Goal: Information Seeking & Learning: Learn about a topic

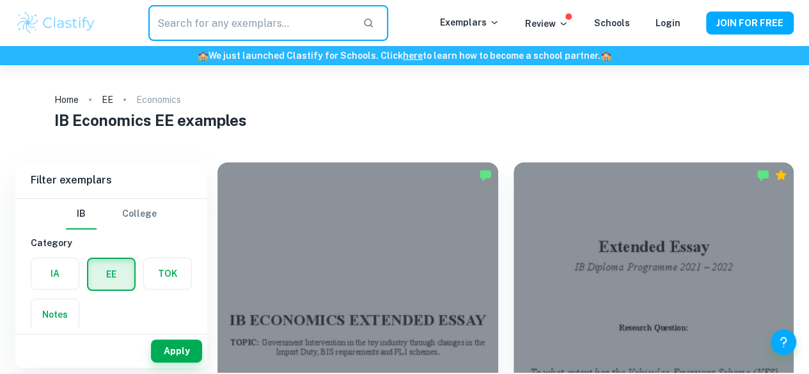
click at [228, 27] on input "text" at bounding box center [250, 23] width 205 height 36
type input "demand"
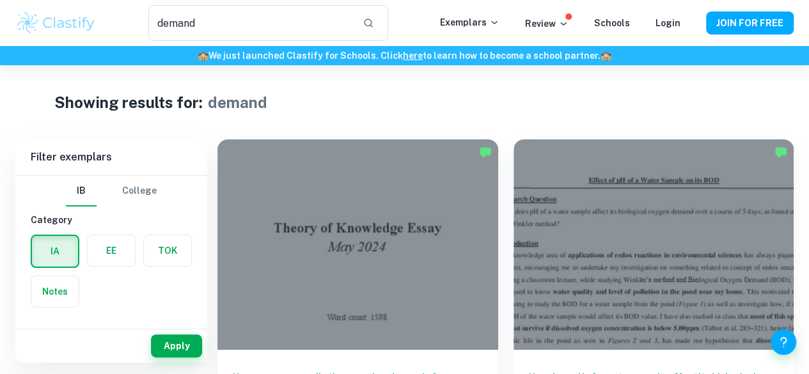
click at [94, 245] on label "button" at bounding box center [111, 250] width 47 height 31
click at [0, 0] on input "radio" at bounding box center [0, 0] width 0 height 0
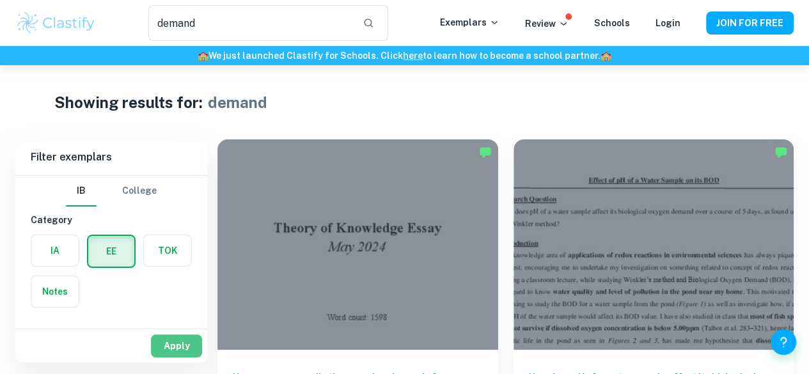
click at [164, 350] on button "Apply" at bounding box center [176, 345] width 51 height 23
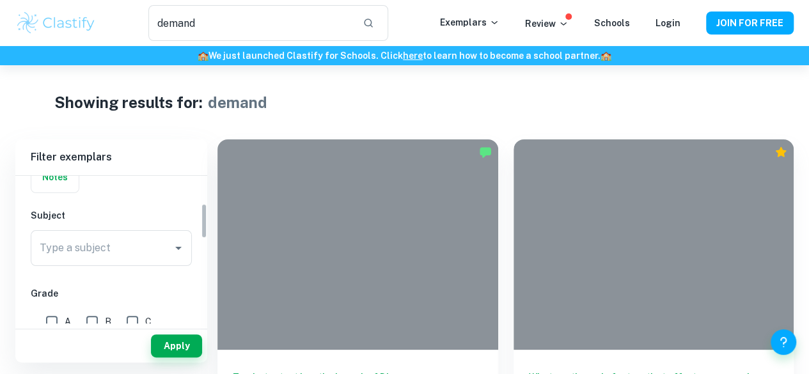
scroll to position [115, 0]
click at [187, 259] on div "Type a subject" at bounding box center [111, 248] width 161 height 36
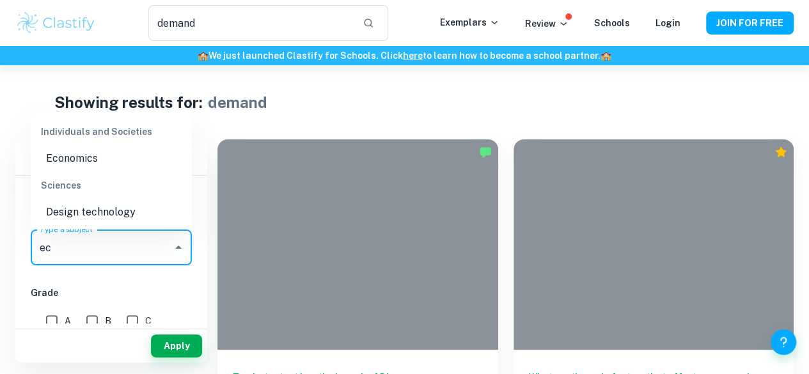
click at [90, 166] on li "Economics" at bounding box center [111, 158] width 161 height 23
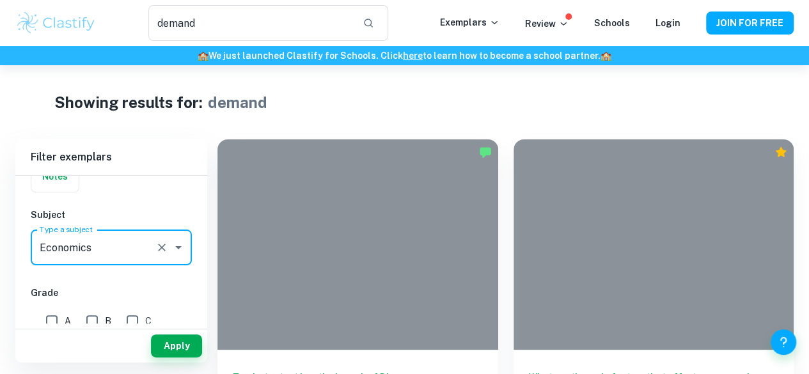
type input "Economics"
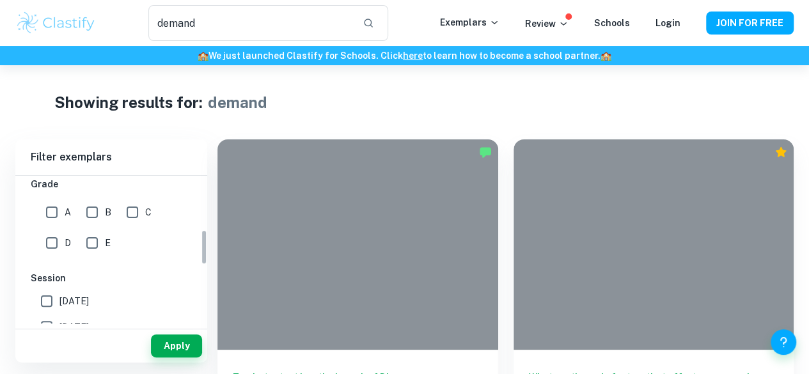
scroll to position [242, 0]
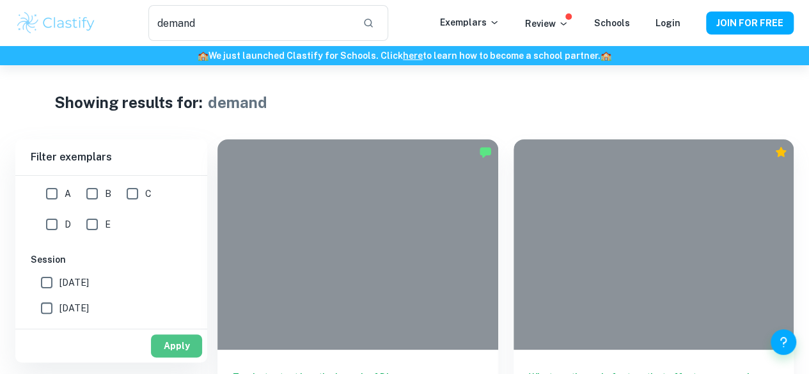
click at [180, 336] on button "Apply" at bounding box center [176, 345] width 51 height 23
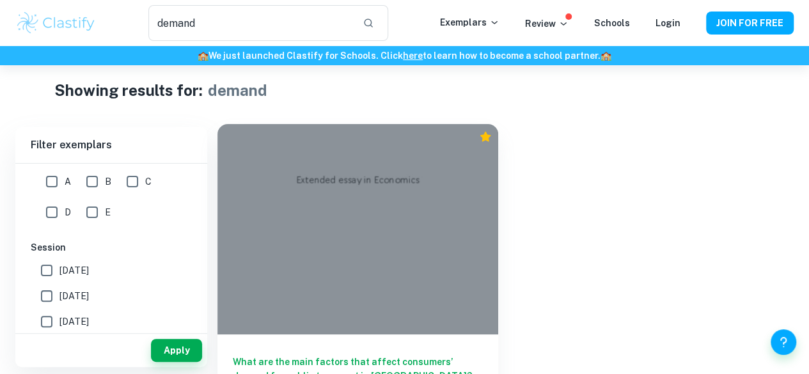
scroll to position [5, 0]
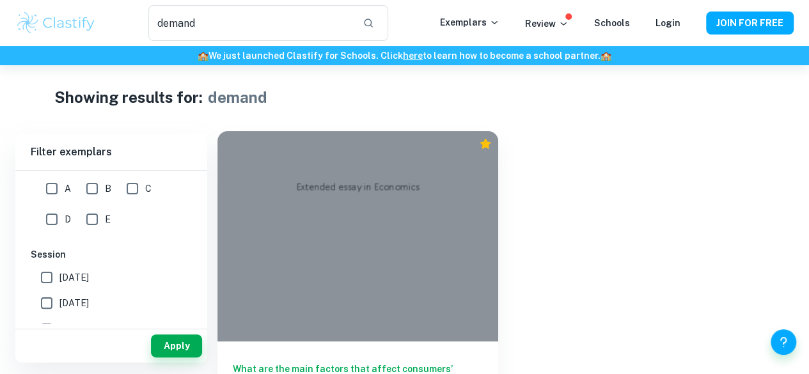
click at [325, 217] on div at bounding box center [357, 236] width 281 height 210
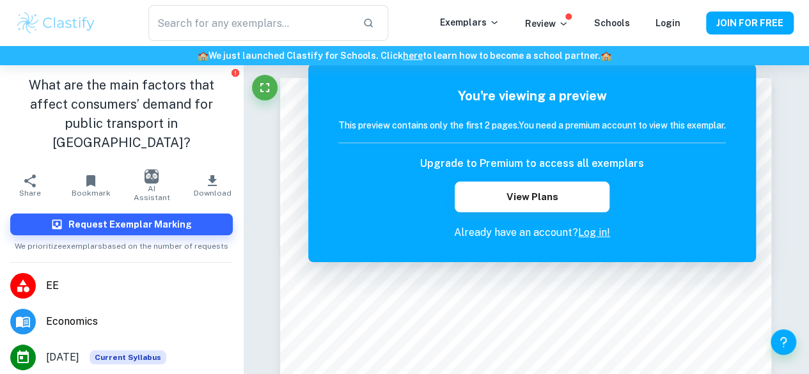
type input "demand"
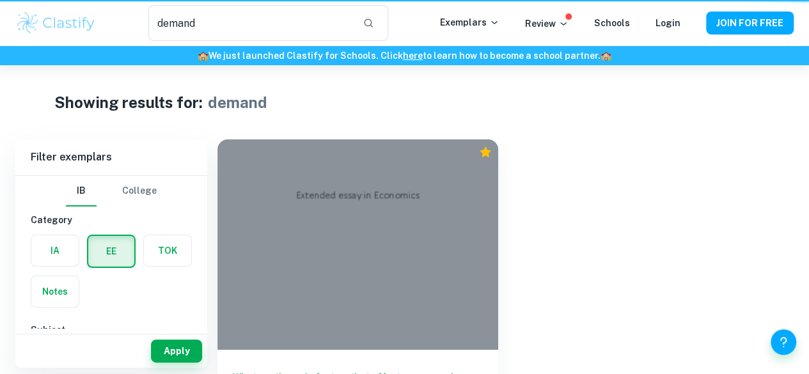
scroll to position [5, 0]
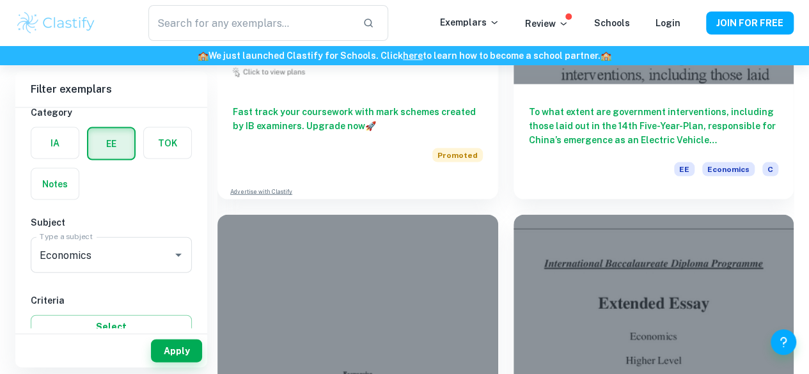
scroll to position [1312, 0]
